Goal: Transaction & Acquisition: Purchase product/service

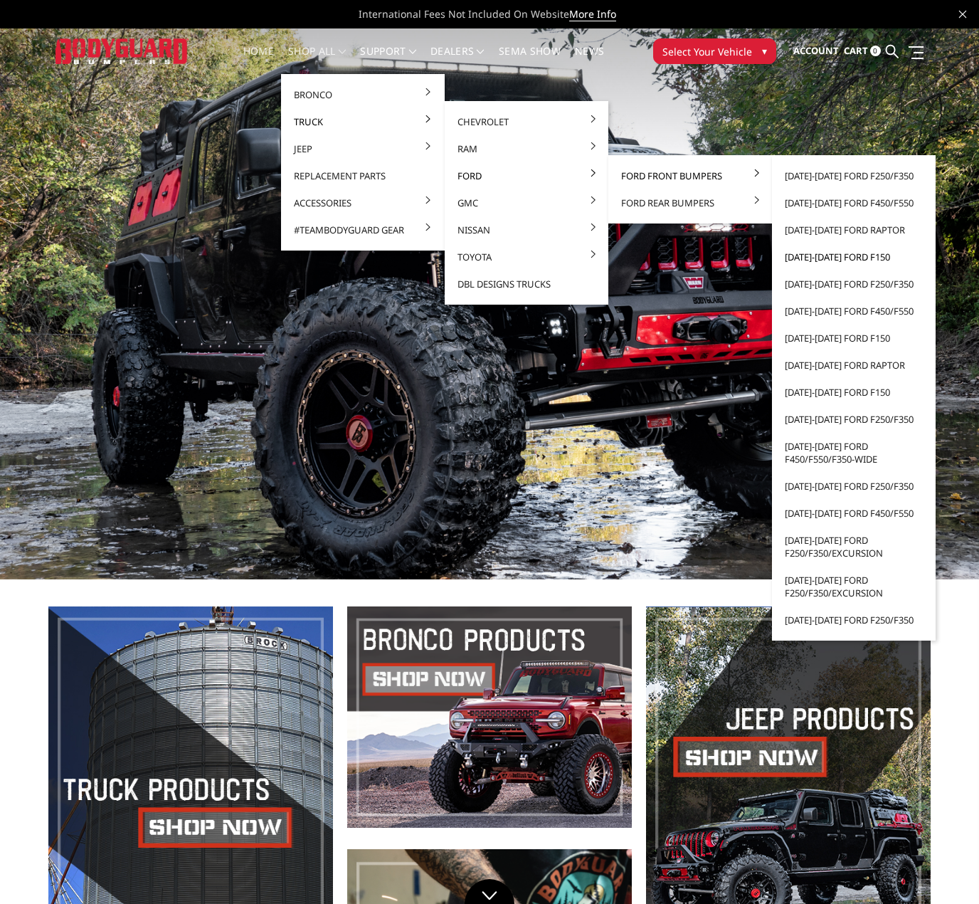
click at [831, 254] on link "[DATE]-[DATE] Ford F150" at bounding box center [854, 256] width 152 height 27
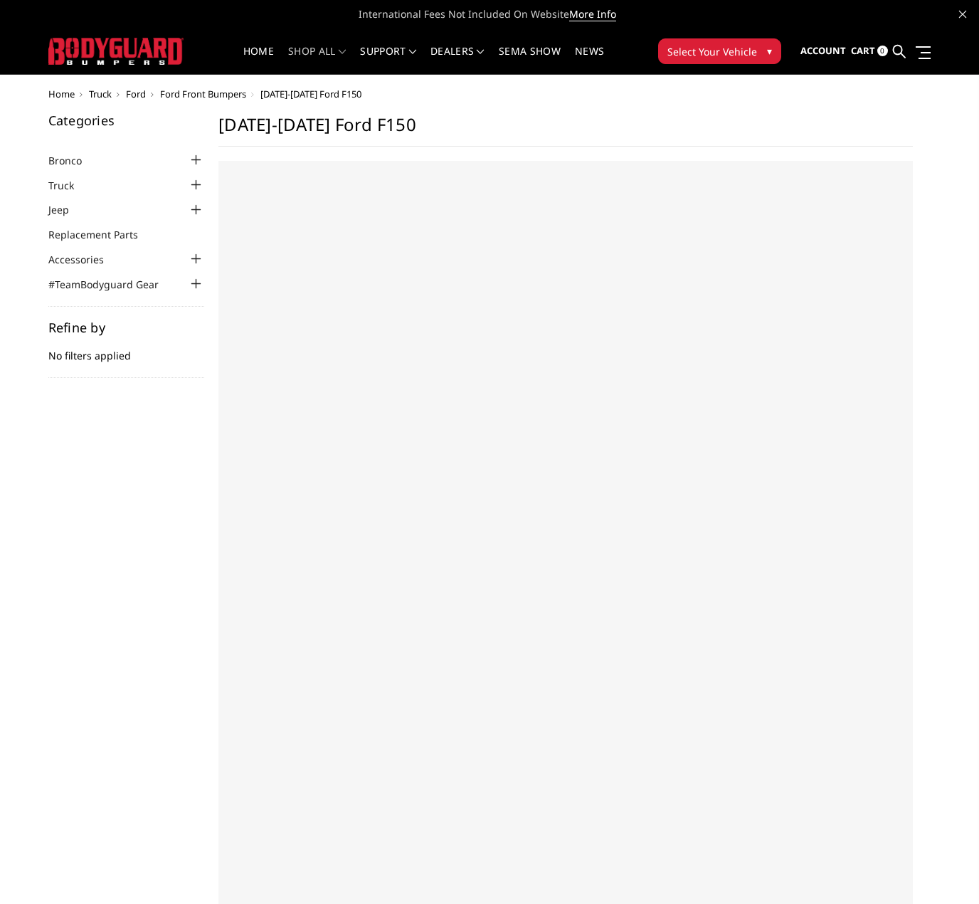
select select "US"
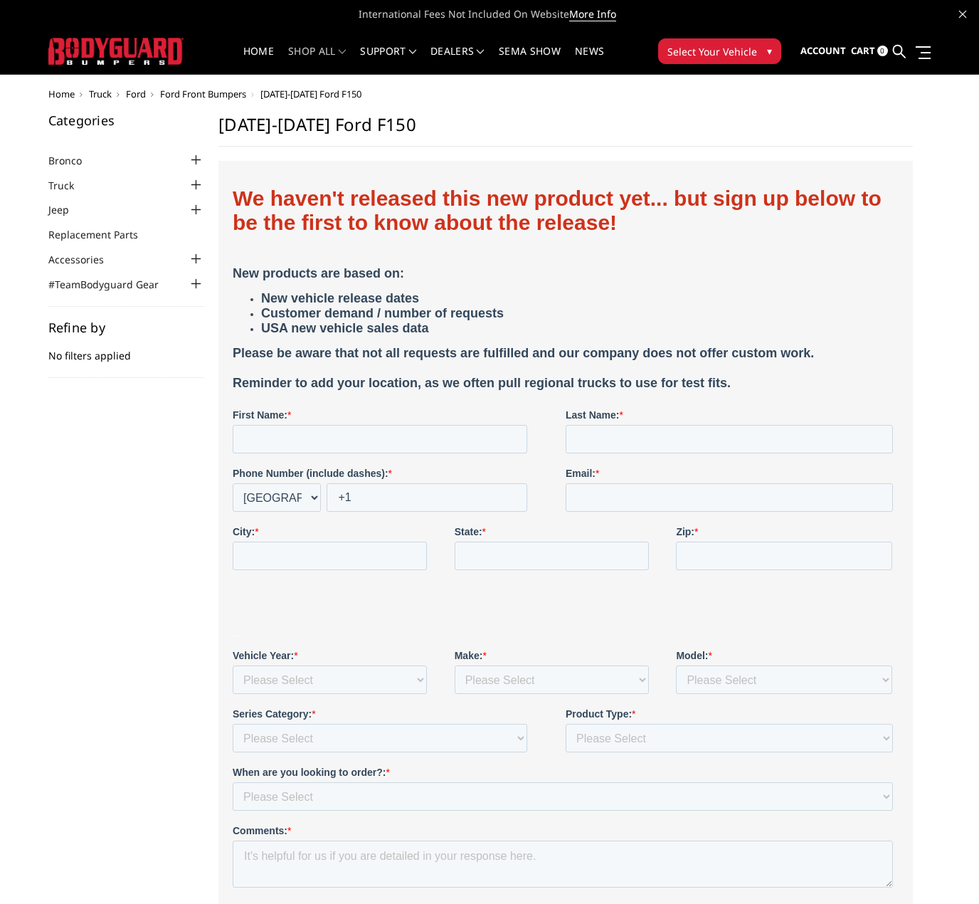
click at [231, 93] on span "Ford Front Bumpers" at bounding box center [203, 94] width 86 height 13
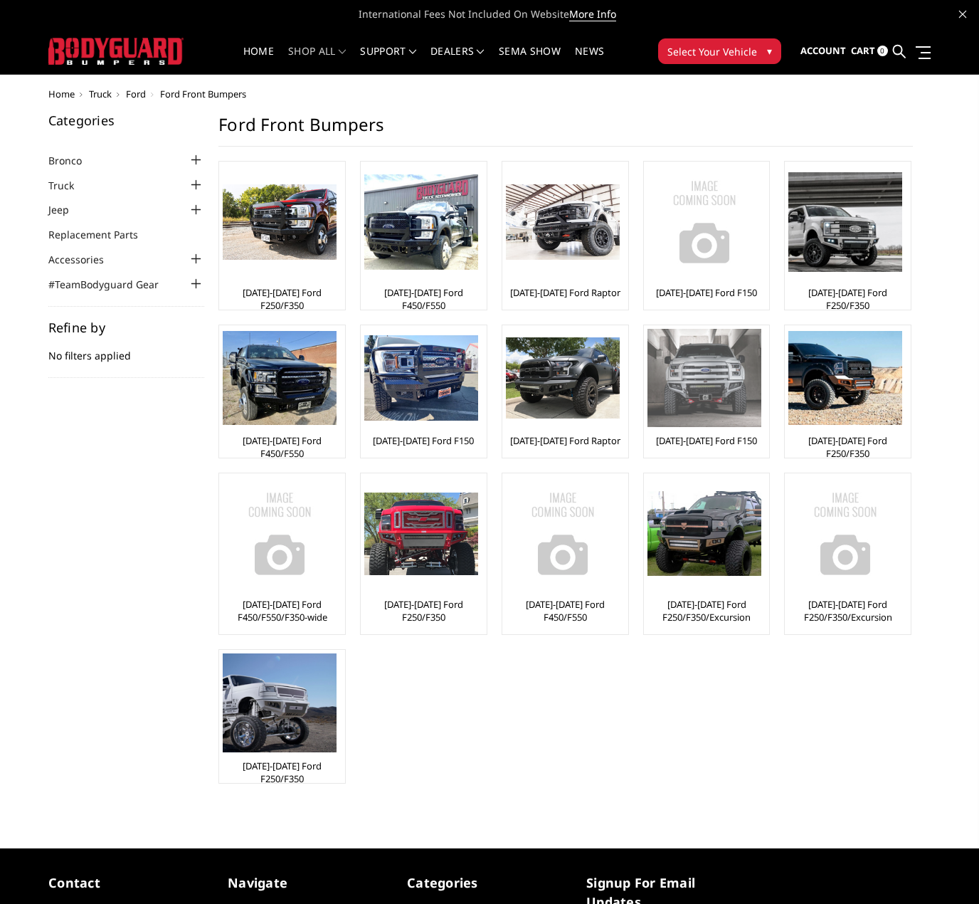
click at [713, 440] on link "[DATE]-[DATE] Ford F150" at bounding box center [706, 440] width 101 height 13
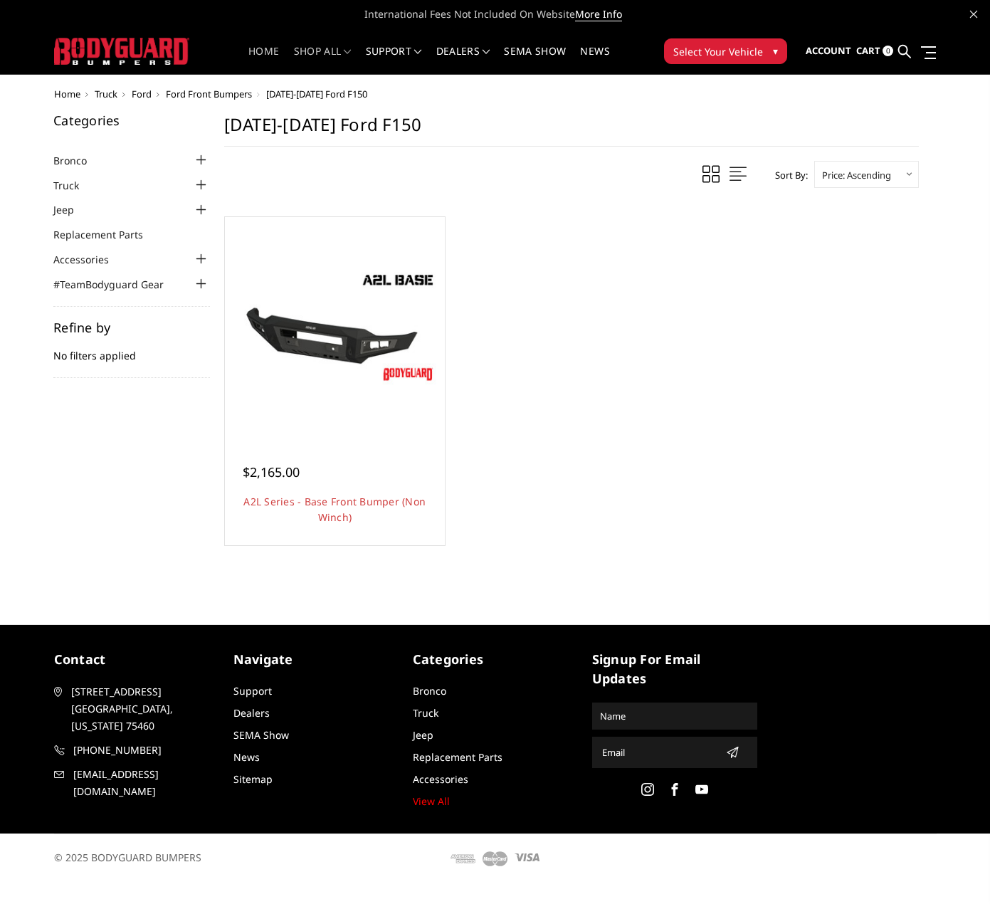
click at [265, 51] on link "Home" at bounding box center [263, 60] width 31 height 28
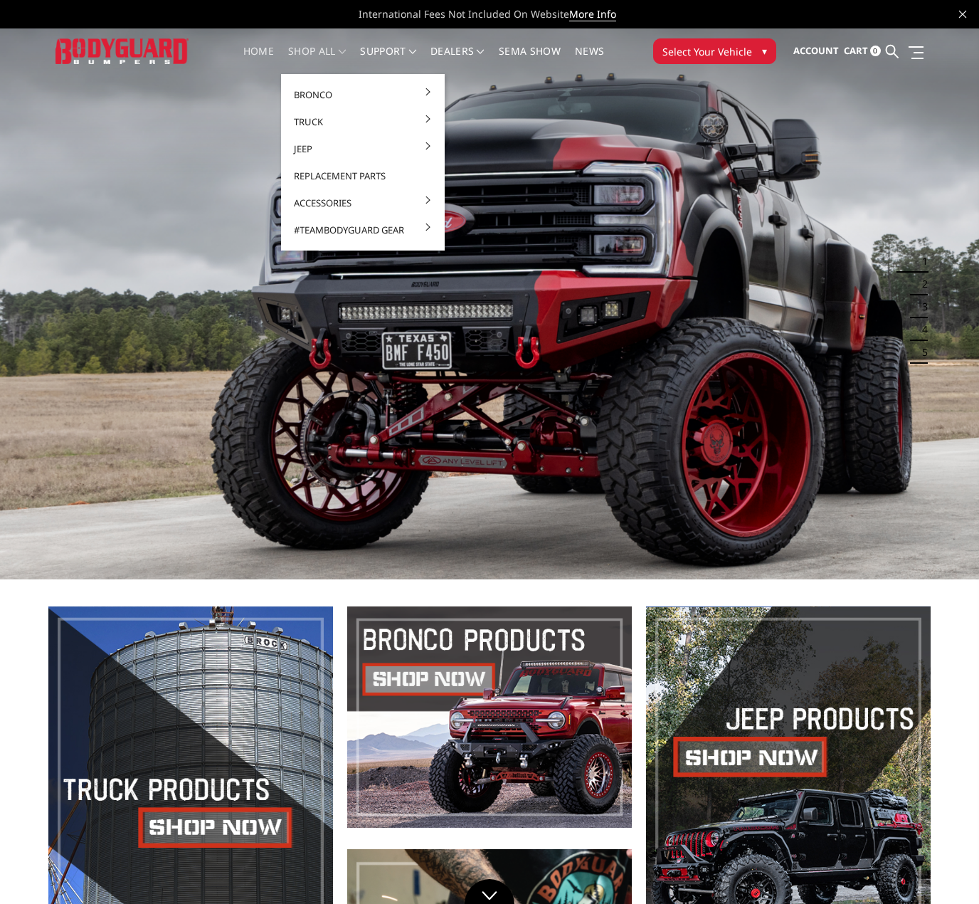
click at [315, 50] on link "shop all" at bounding box center [317, 60] width 58 height 28
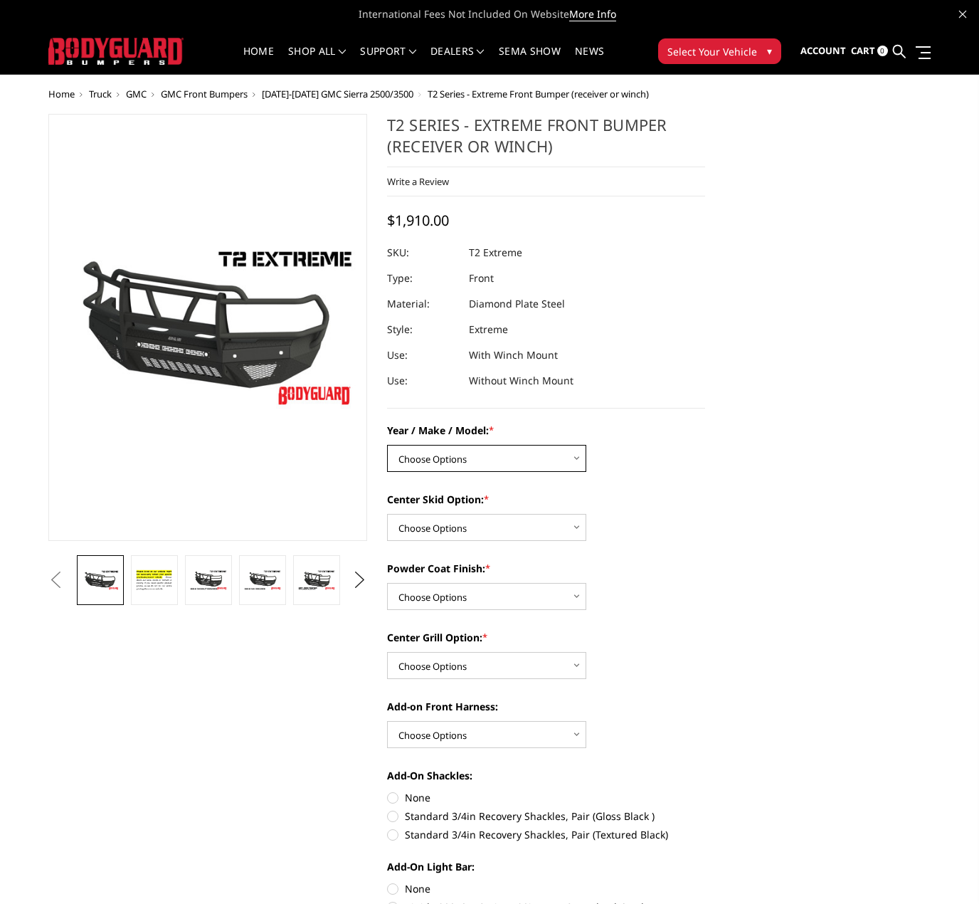
click at [457, 448] on select "Choose Options Chevrolet 19-21 1500 Chevrolet 15-19 2500 / 3500 Chevrolet 20-23…" at bounding box center [486, 458] width 199 height 27
